Goal: Transaction & Acquisition: Subscribe to service/newsletter

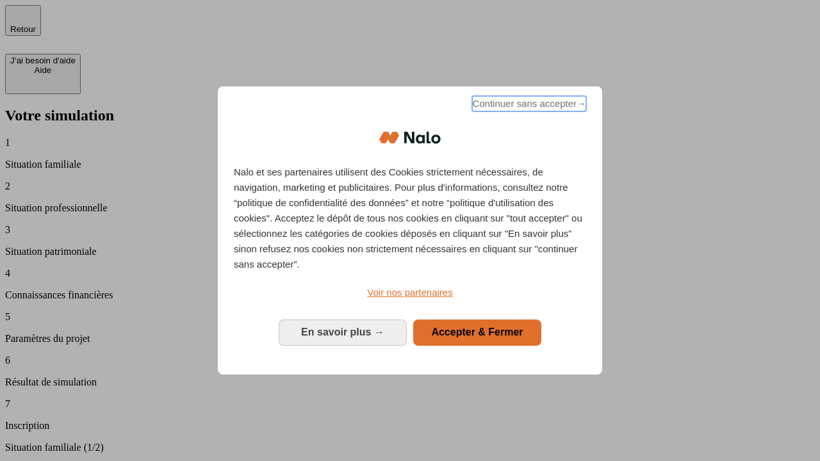
click at [528, 106] on span "Continuer sans accepter →" at bounding box center [529, 103] width 114 height 15
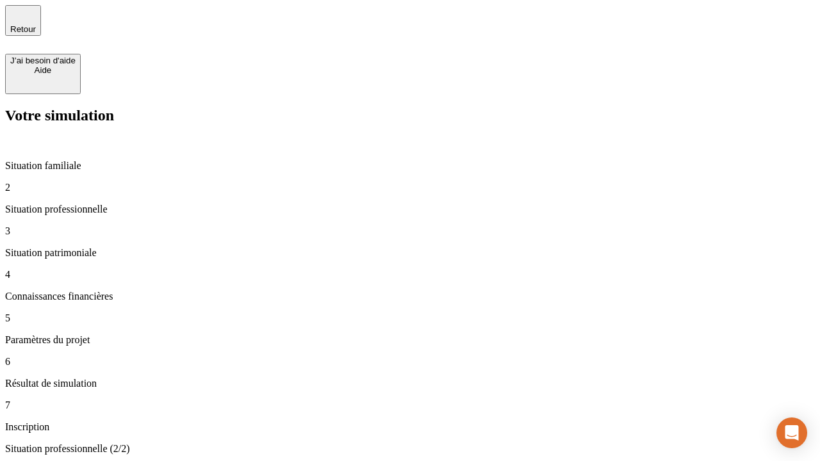
type input "30 000"
type input "1 000"
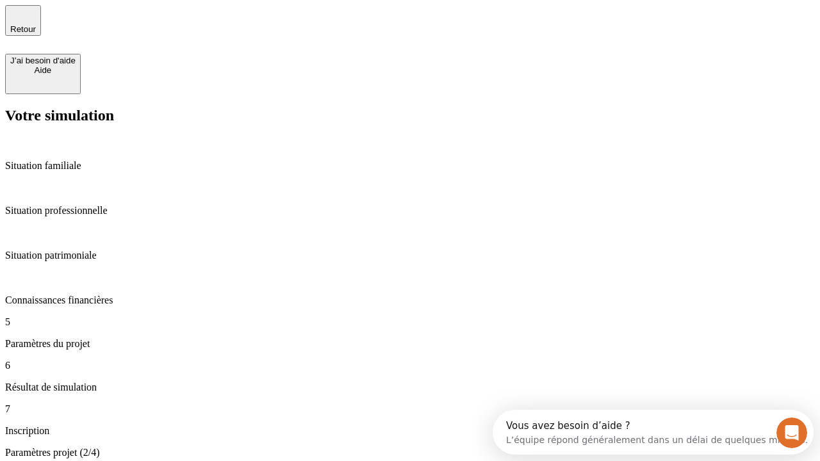
type input "65"
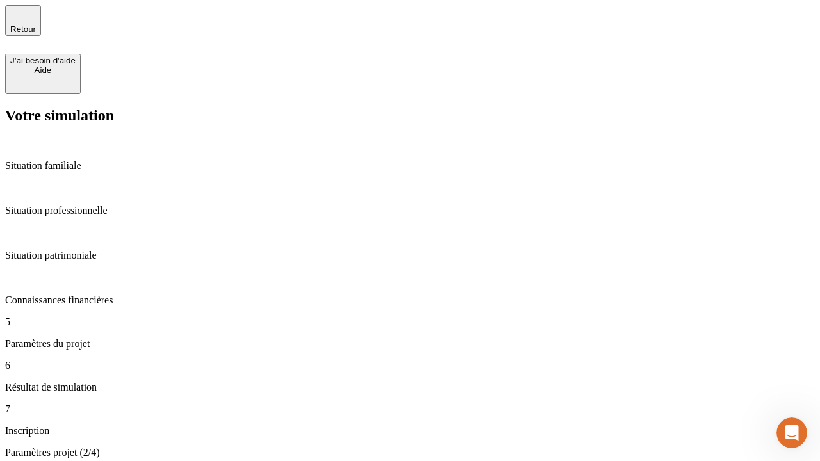
type input "5 000"
type input "640"
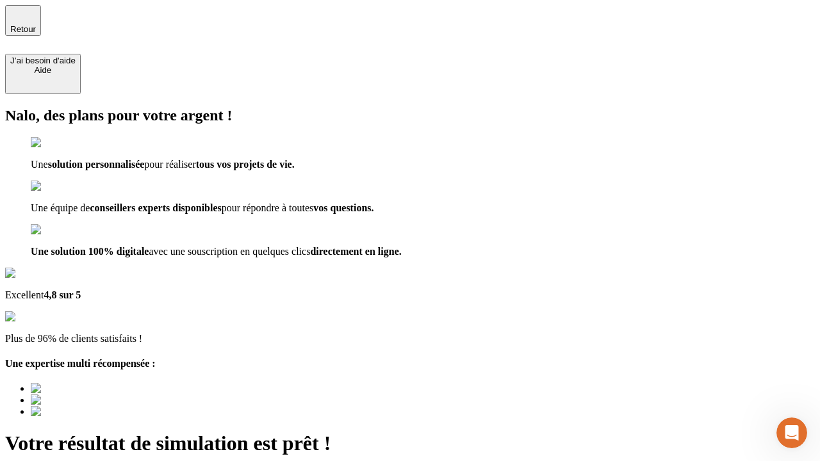
type input "[EMAIL_ADDRESS][DOMAIN_NAME]"
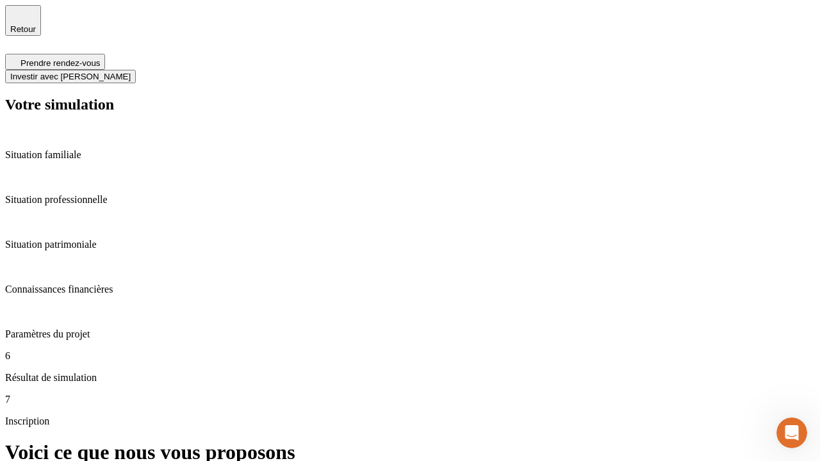
click at [131, 72] on span "Investir avec [PERSON_NAME]" at bounding box center [70, 77] width 120 height 10
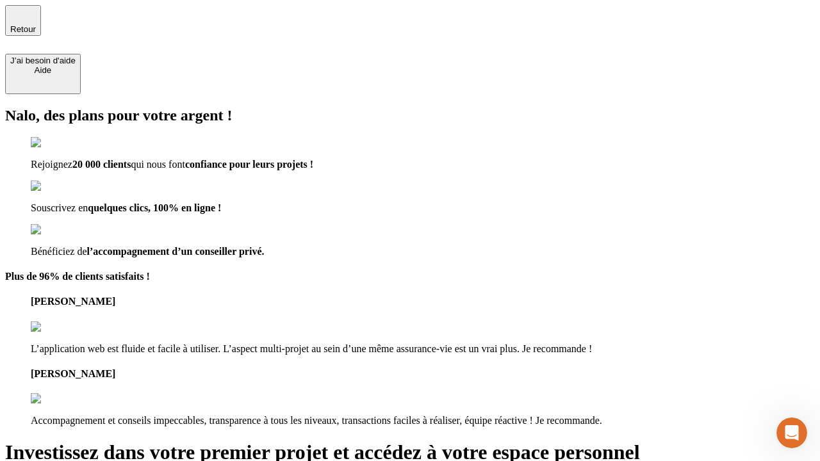
type input "[EMAIL_ADDRESS][DOMAIN_NAME]"
